Goal: Task Accomplishment & Management: Use online tool/utility

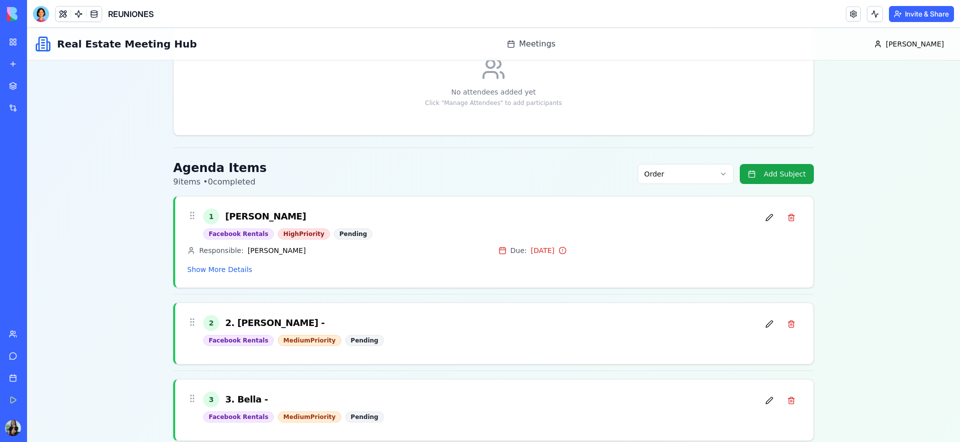
scroll to position [217, 0]
click at [775, 177] on button "Add Subject" at bounding box center [777, 175] width 74 height 20
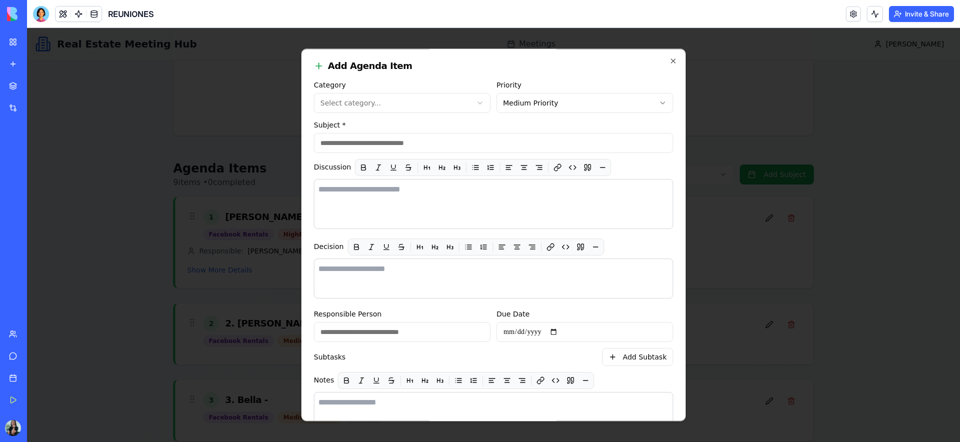
click at [367, 101] on body "Real Estate Meeting Hub Meetings [PERSON_NAME] Meetings Back to Meetings Mornin…" at bounding box center [493, 417] width 933 height 1212
click at [362, 139] on input "Subject *" at bounding box center [493, 143] width 359 height 20
type input "**********"
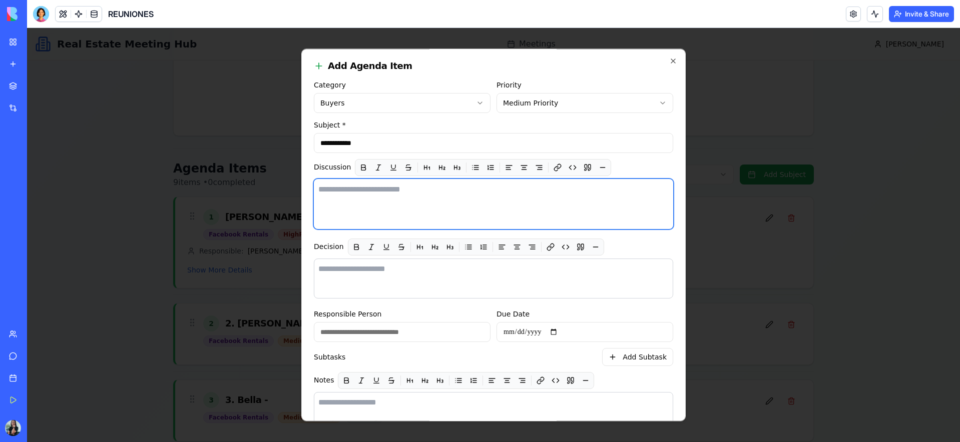
click at [366, 209] on textarea at bounding box center [493, 204] width 359 height 50
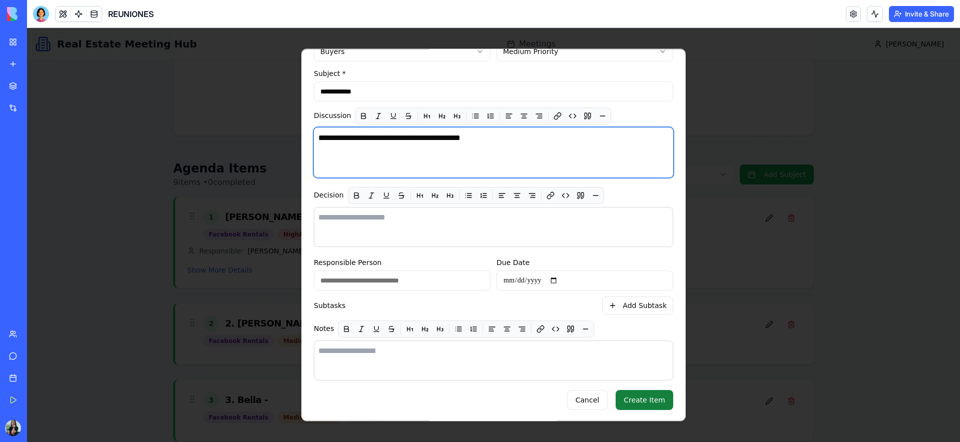
type textarea "**********"
click at [642, 404] on button "Create Item" at bounding box center [645, 400] width 58 height 20
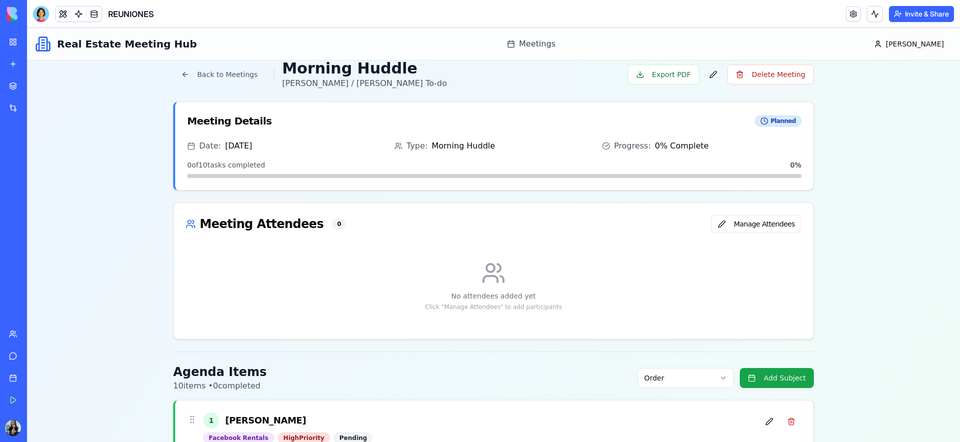
scroll to position [0, 0]
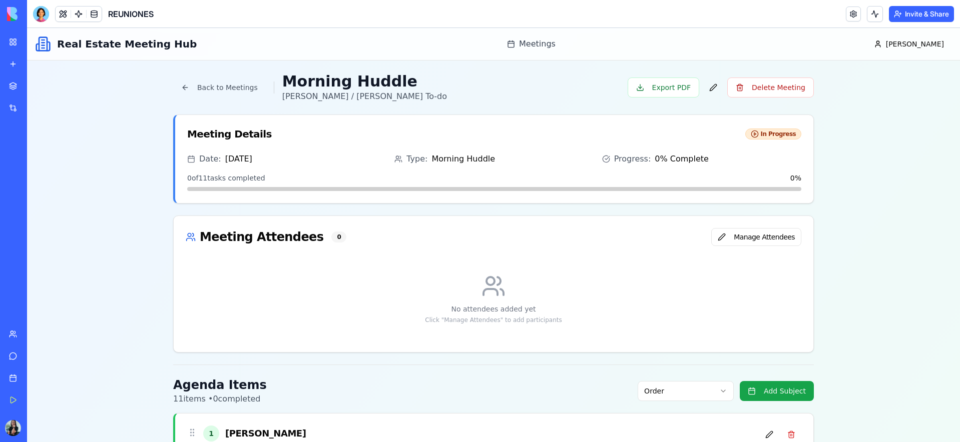
click at [11, 43] on link "My Workspace" at bounding box center [23, 42] width 40 height 20
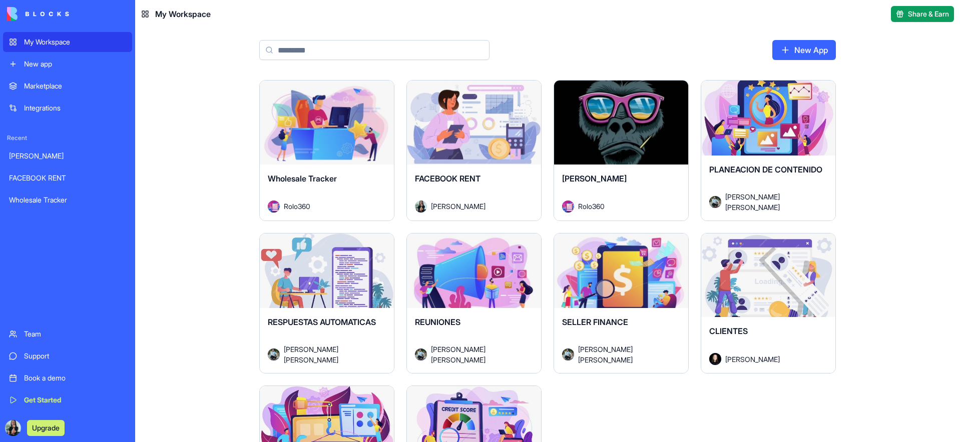
click at [593, 142] on div "Launch" at bounding box center [621, 123] width 134 height 84
